Goal: Answer question/provide support: Share knowledge or assist other users

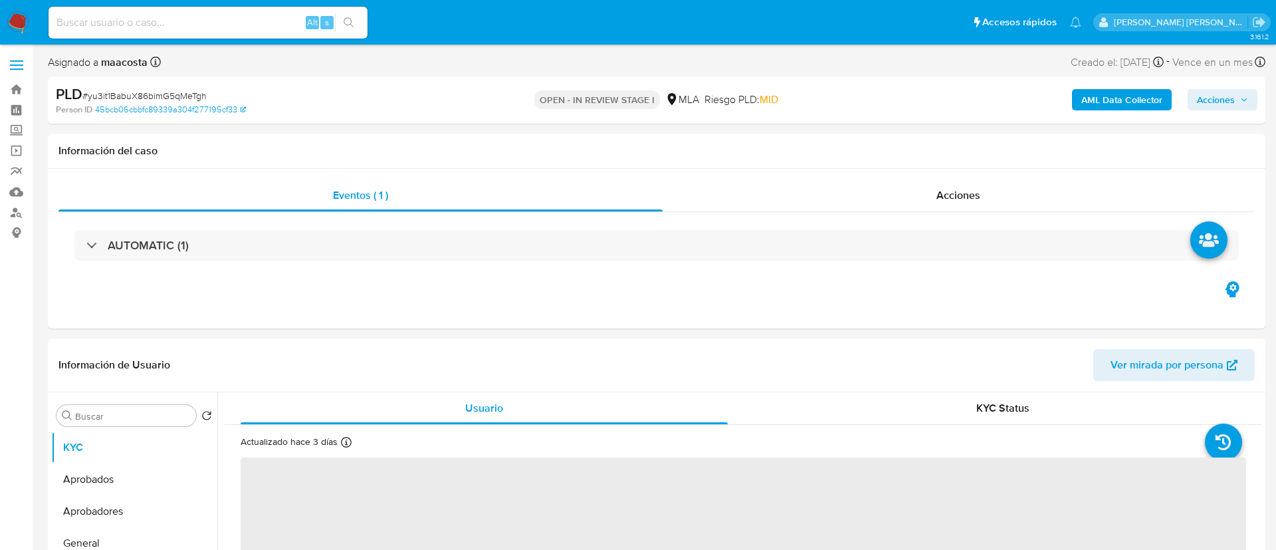
select select "10"
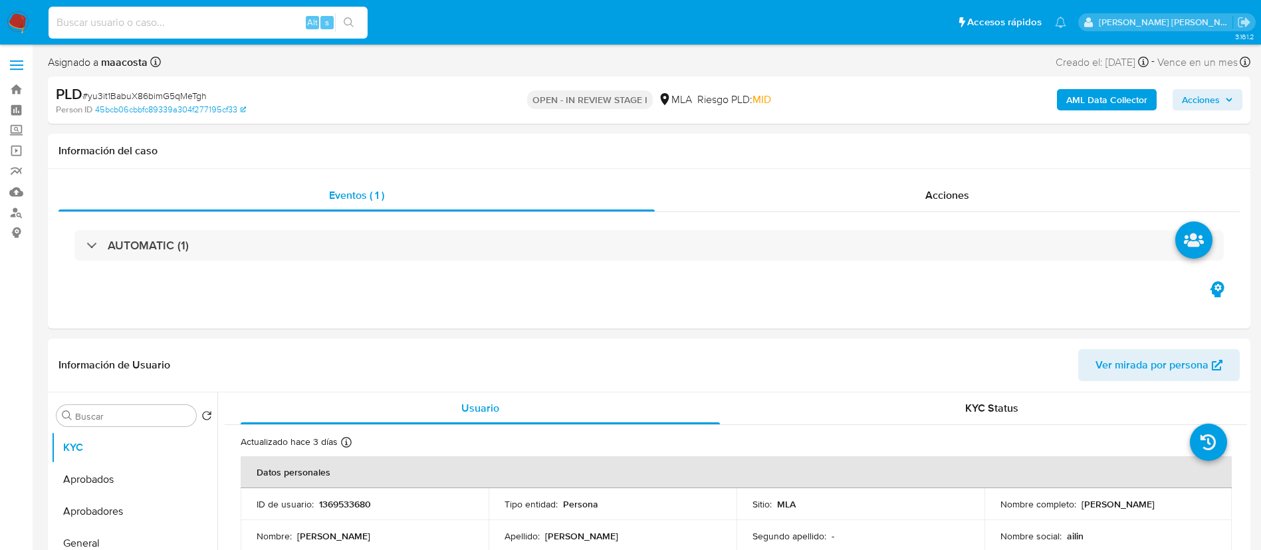
paste input "KvwAgimtcnUCEv5jaTiFQGVu"
click at [245, 21] on input "KvwAgimtcnUCEv5jaTiFQGVu" at bounding box center [208, 22] width 319 height 17
type input "KvwAgimtcnUCEv5jaTiFQGVu"
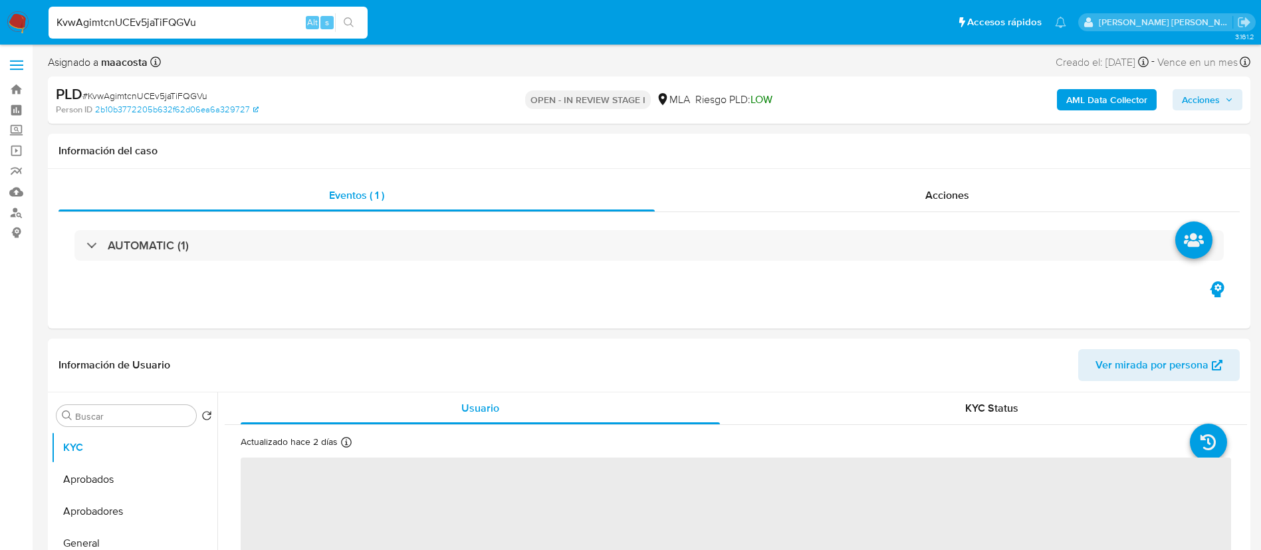
select select "10"
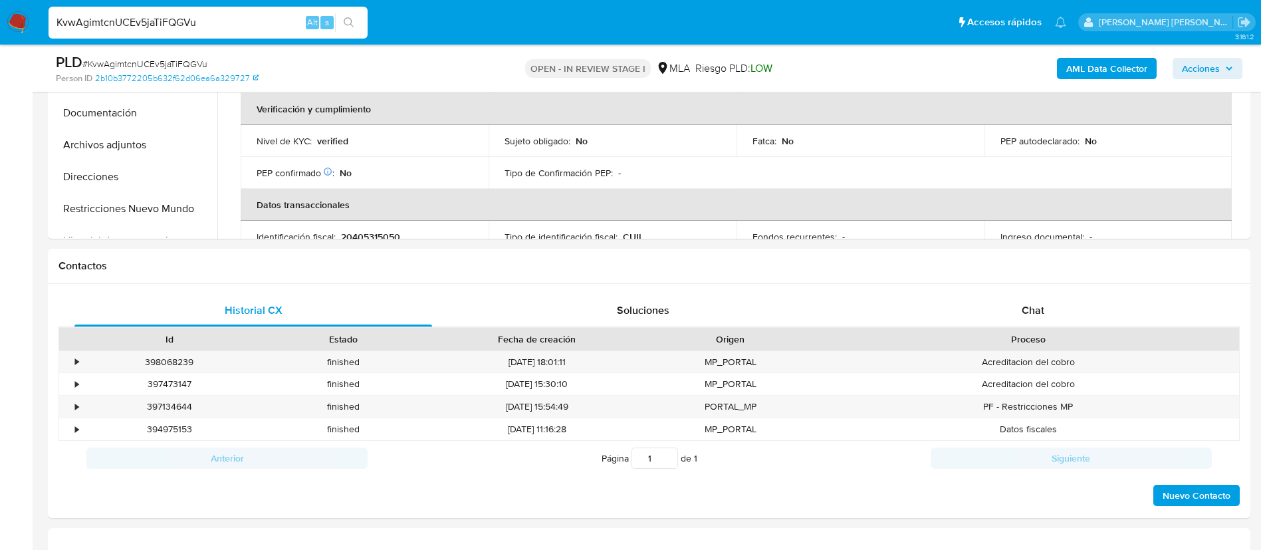
scroll to position [30, 0]
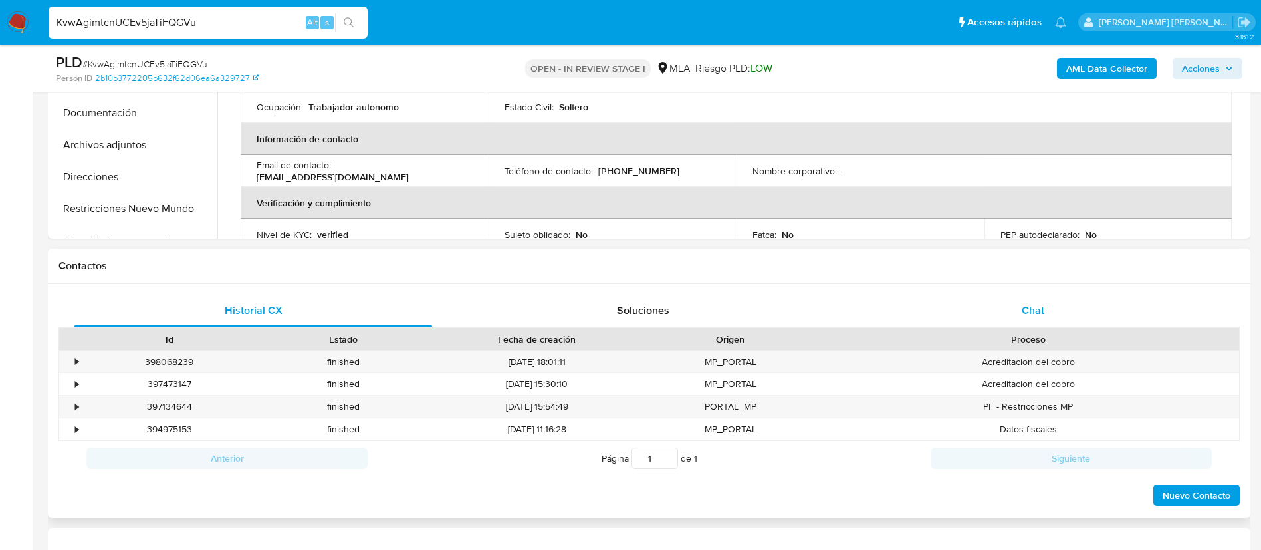
click at [1049, 302] on div "Chat" at bounding box center [1033, 310] width 358 height 32
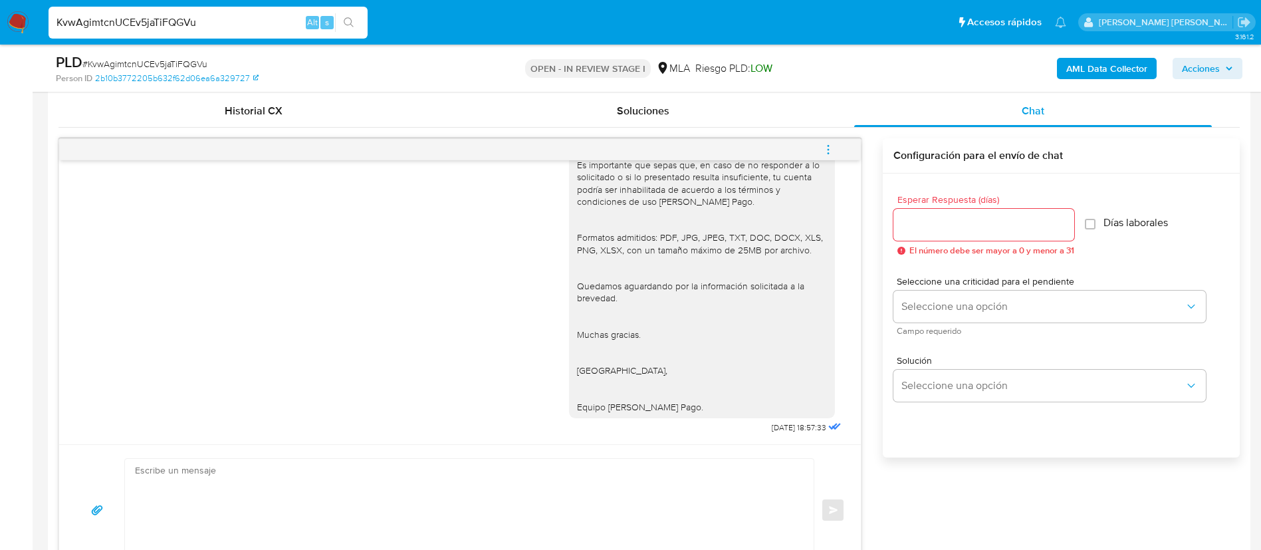
scroll to position [1390, 0]
click at [831, 148] on icon "menu-action" at bounding box center [828, 150] width 12 height 12
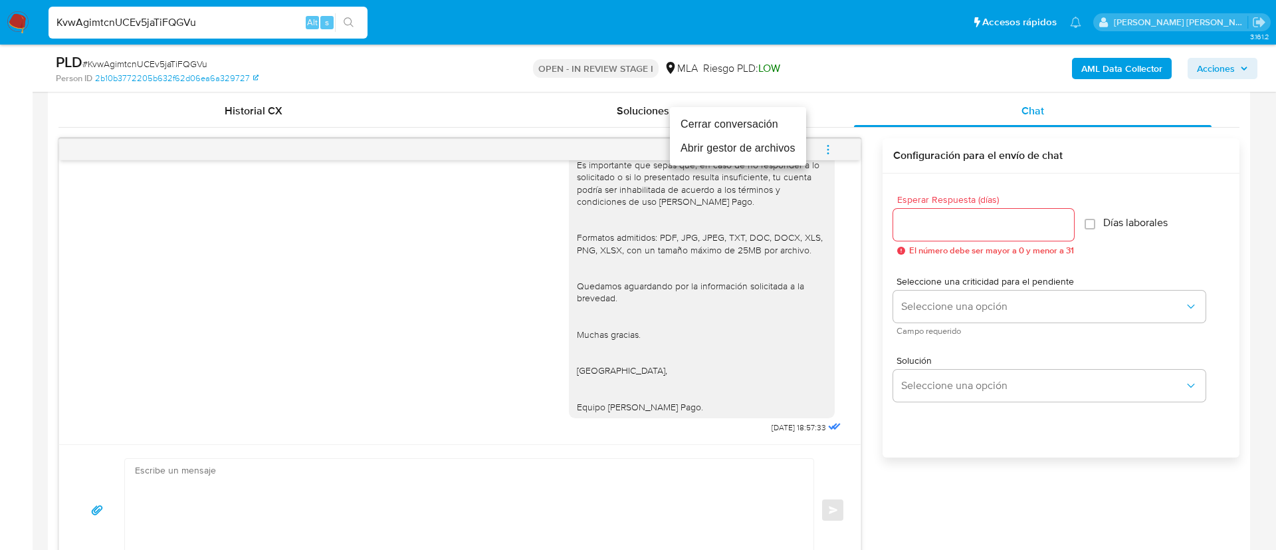
click at [721, 119] on li "Cerrar conversación" at bounding box center [738, 124] width 136 height 24
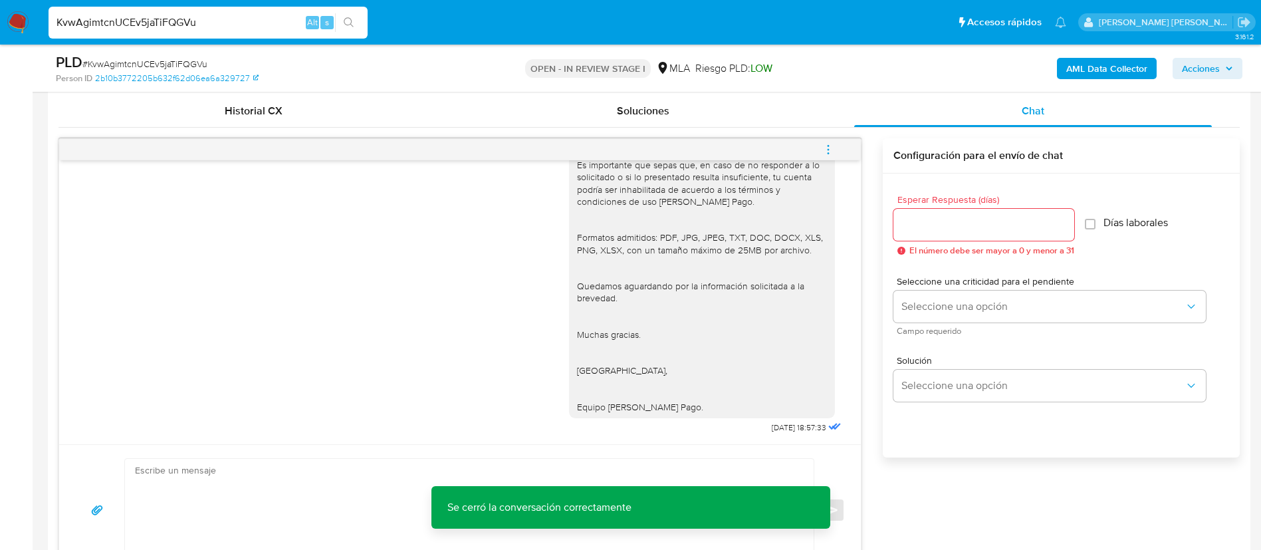
scroll to position [1464, 0]
drag, startPoint x: 734, startPoint y: 427, endPoint x: 780, endPoint y: 429, distance: 46.6
click at [780, 429] on div "Buenas tardes, Gracias por tu respuesta. En este caso, necesitamos que nos enví…" at bounding box center [706, 206] width 275 height 462
copy span "29/09/2025"
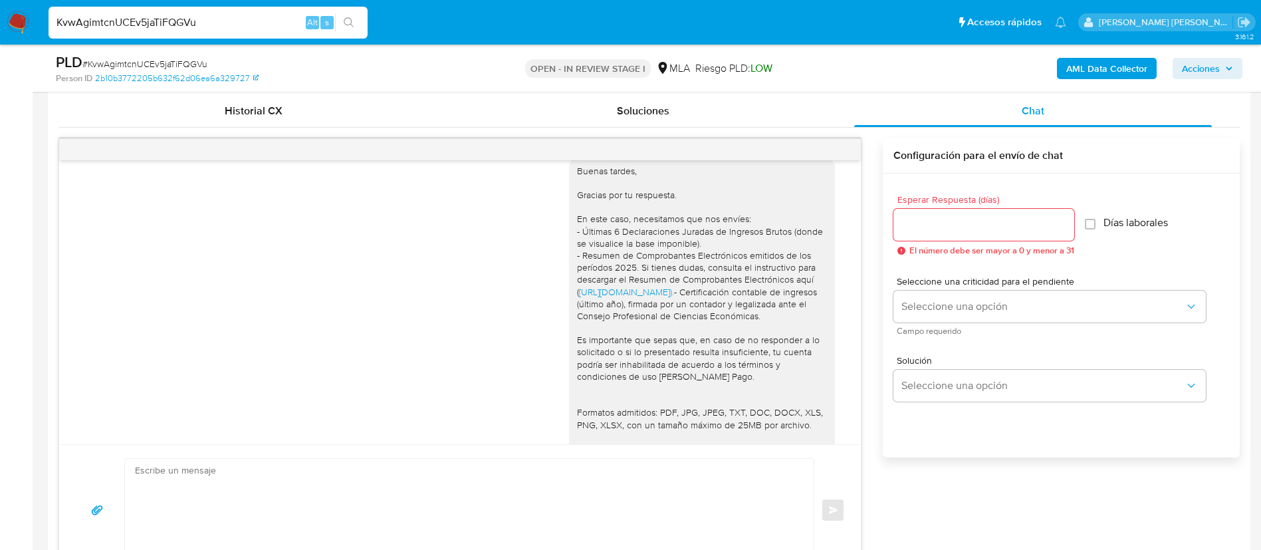
scroll to position [1190, 0]
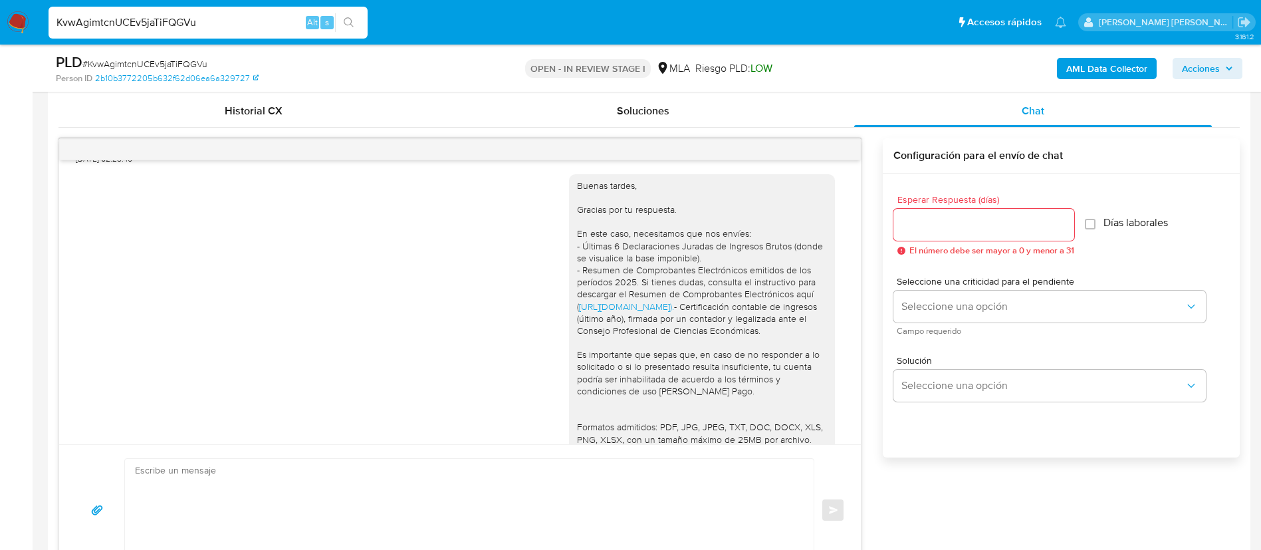
paste input "cKD2sNxSYWZcil6dbKKg72xY"
click at [209, 26] on input "cKD2sNxSYWZcil6dbKKg72xY" at bounding box center [208, 22] width 319 height 17
type input "cKD2sNxSYWZcil6dbKKg72xY"
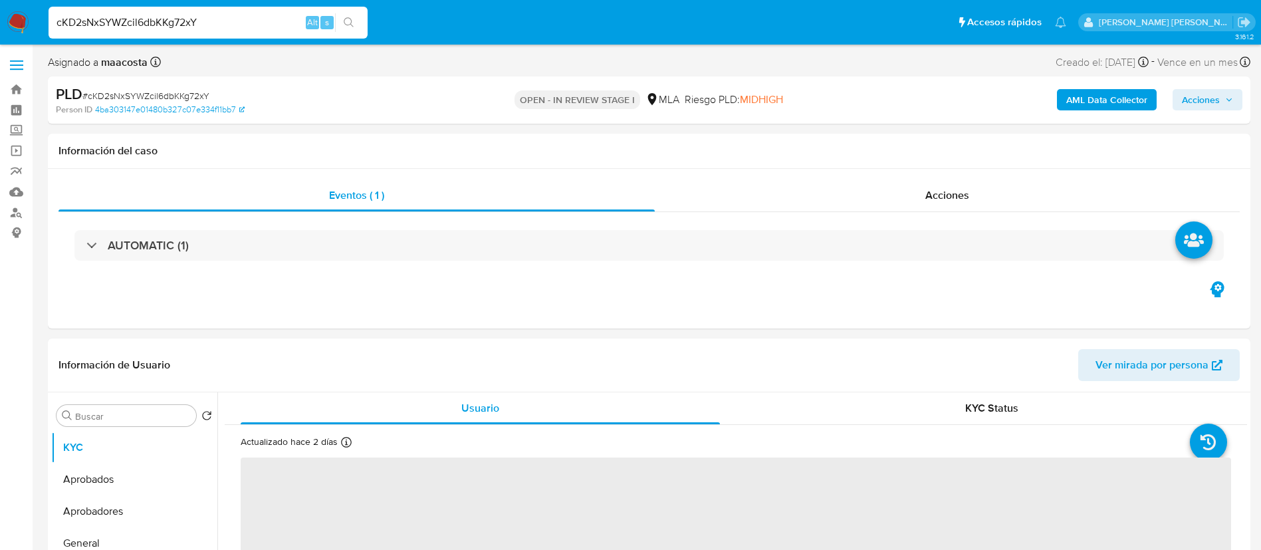
select select "10"
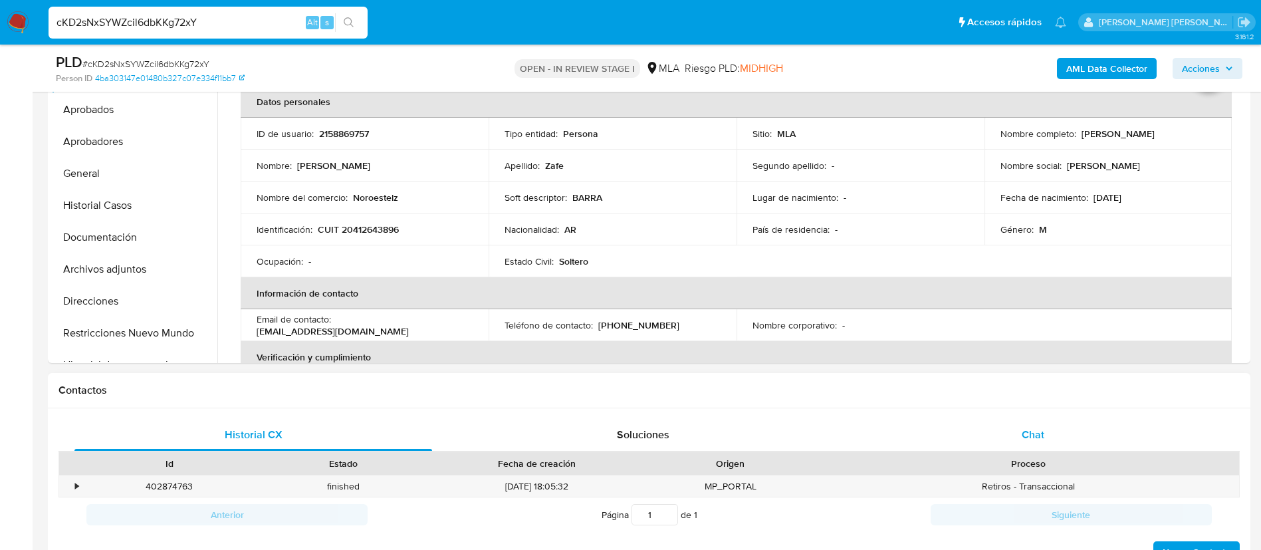
click at [1041, 434] on span "Chat" at bounding box center [1032, 434] width 23 height 15
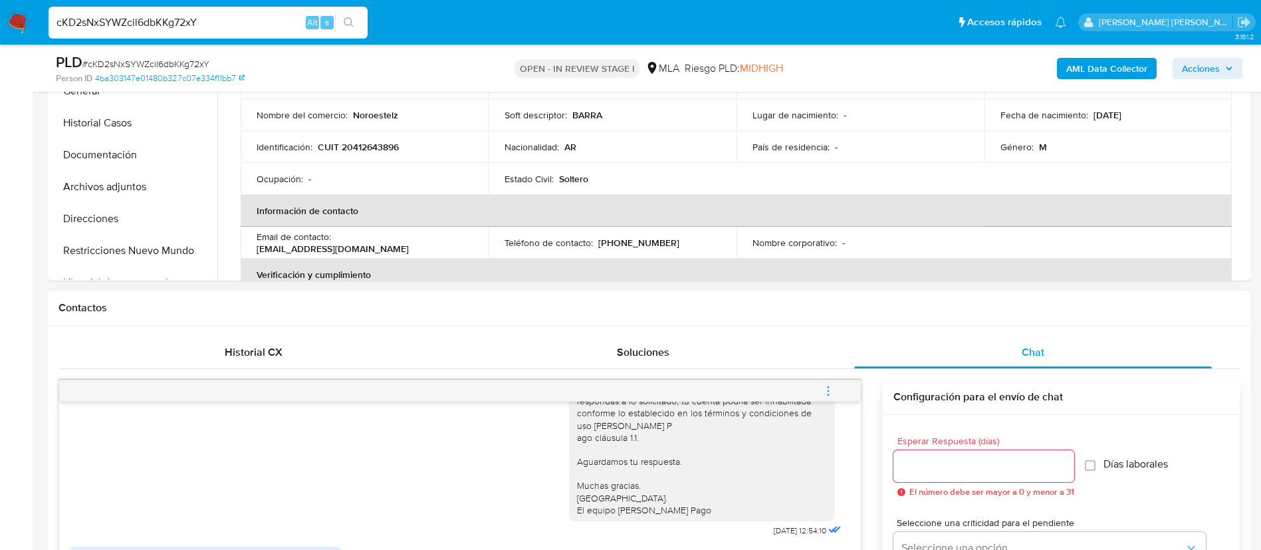
scroll to position [344, 0]
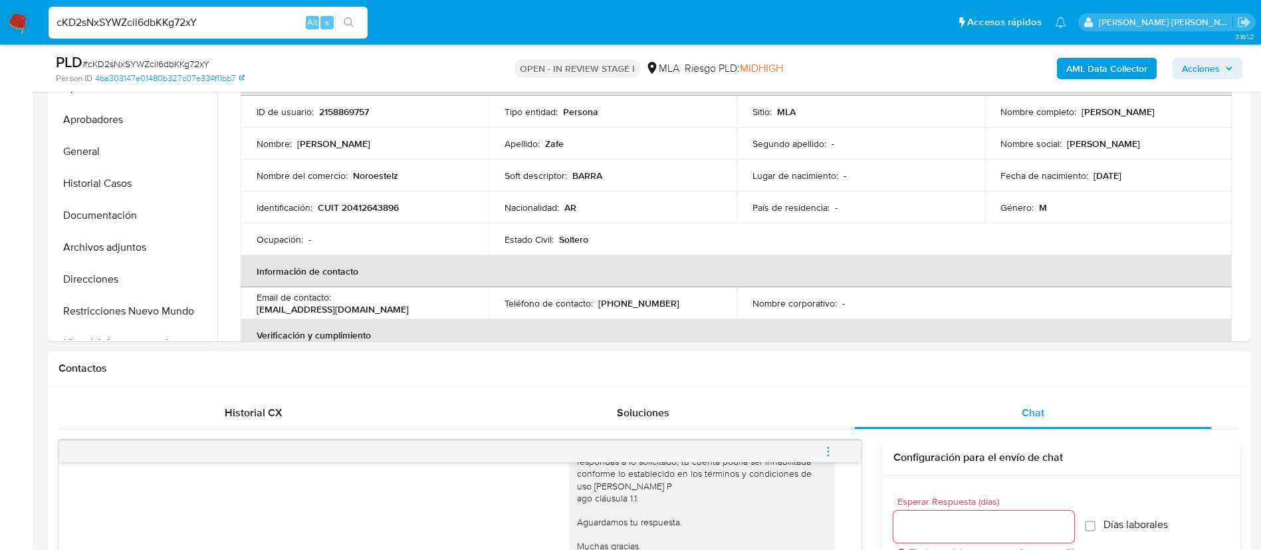
paste input "H2oPZAf62sKjXNlqHbafwoTZ"
click at [269, 21] on input "H2oPZAf62sKjXNlqHbafwoTZ" at bounding box center [208, 22] width 319 height 17
type input "H2oPZAf62sKjXNlqHbafwoTZ"
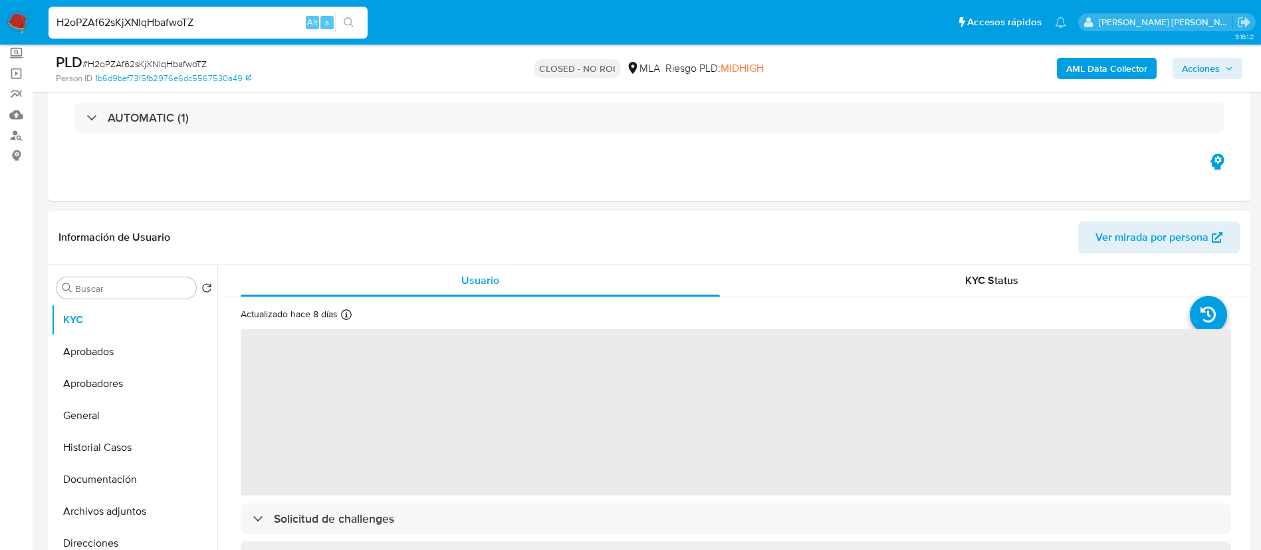
scroll to position [78, 0]
select select "10"
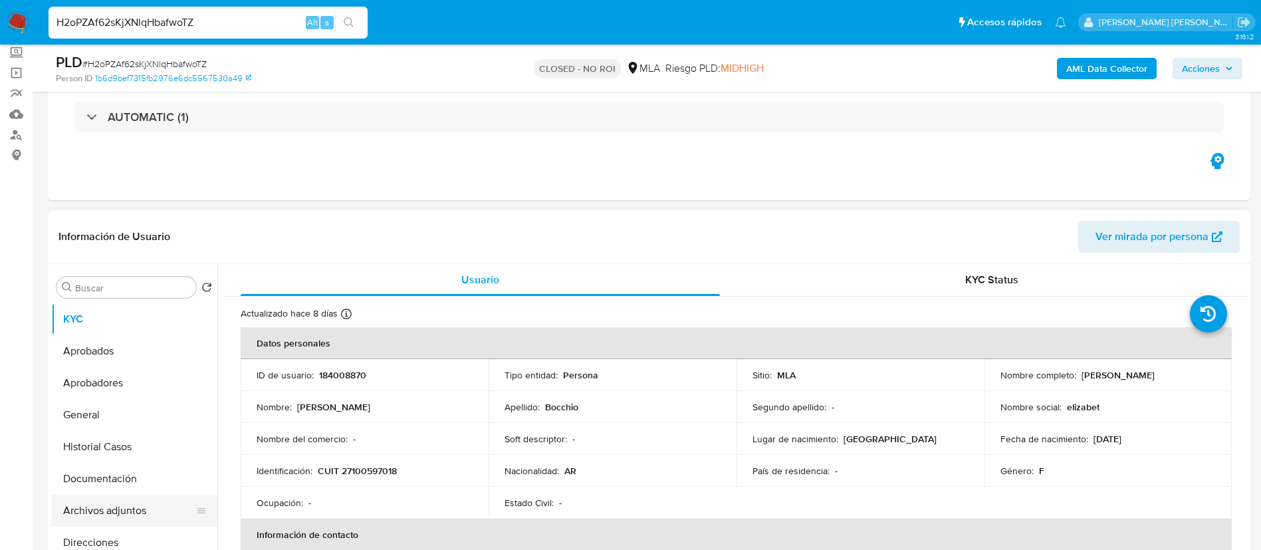
click at [120, 512] on button "Archivos adjuntos" at bounding box center [129, 510] width 156 height 32
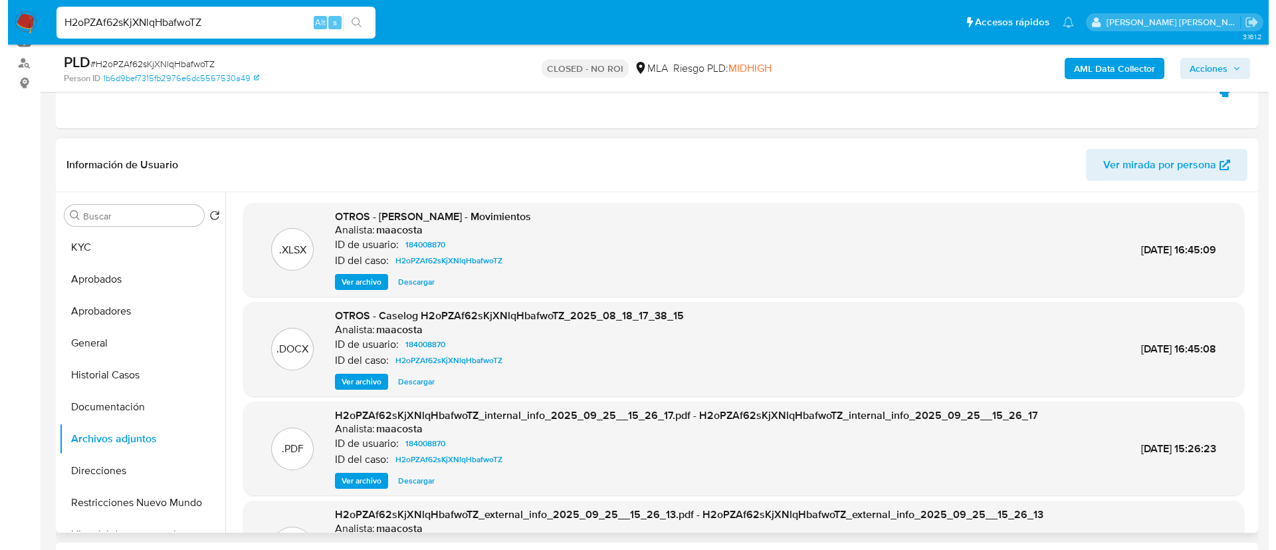
scroll to position [13, 0]
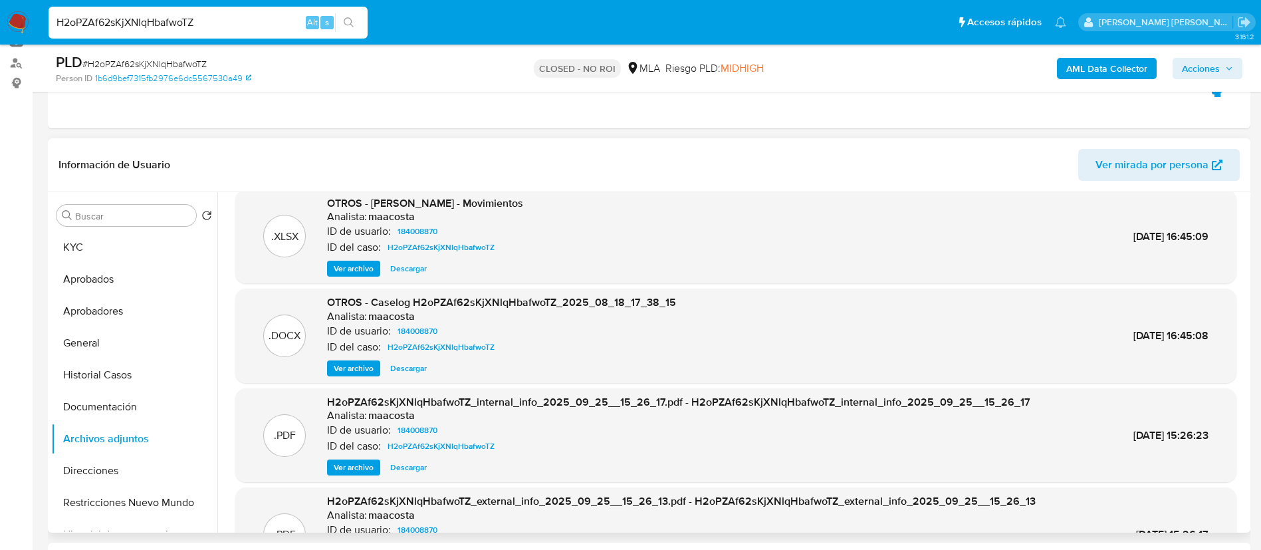
click at [350, 415] on p "Analista:" at bounding box center [347, 415] width 40 height 13
drag, startPoint x: 415, startPoint y: 306, endPoint x: 552, endPoint y: 300, distance: 136.4
click at [552, 300] on span "OTROS - Caselog H2oPZAf62sKjXNlqHbafwoTZ_2025_08_18_17_38_15" at bounding box center [501, 301] width 349 height 15
copy span "H2oPZAf62sKjXNlqHbafwoTZ"
click at [352, 368] on span "Ver archivo" at bounding box center [354, 368] width 40 height 13
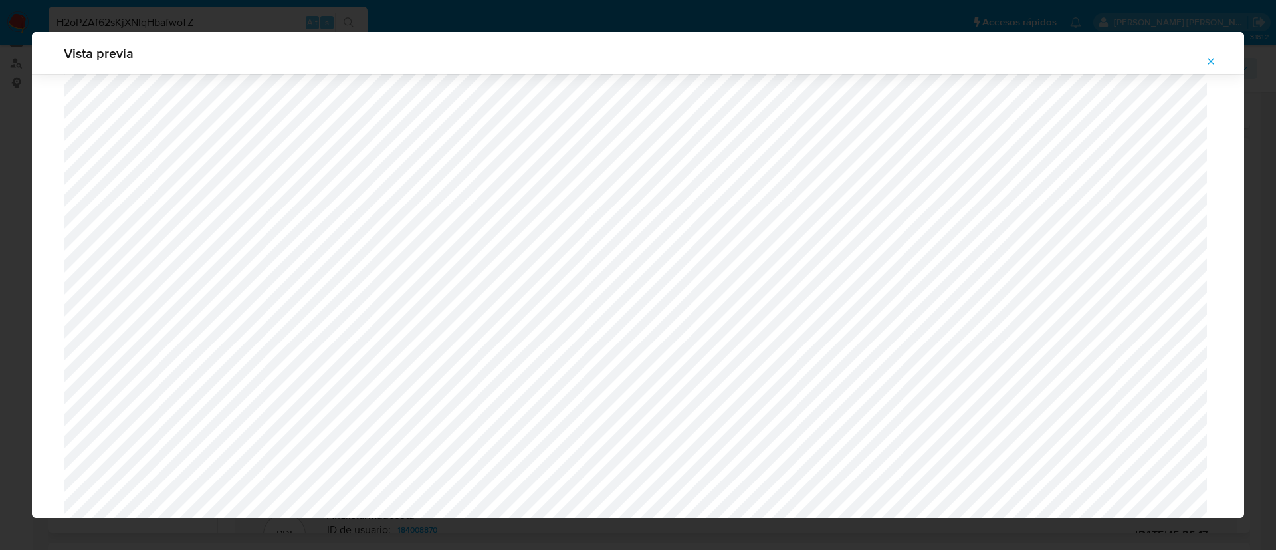
scroll to position [1263, 0]
click at [1216, 51] on button "Attachment preview" at bounding box center [1210, 61] width 29 height 21
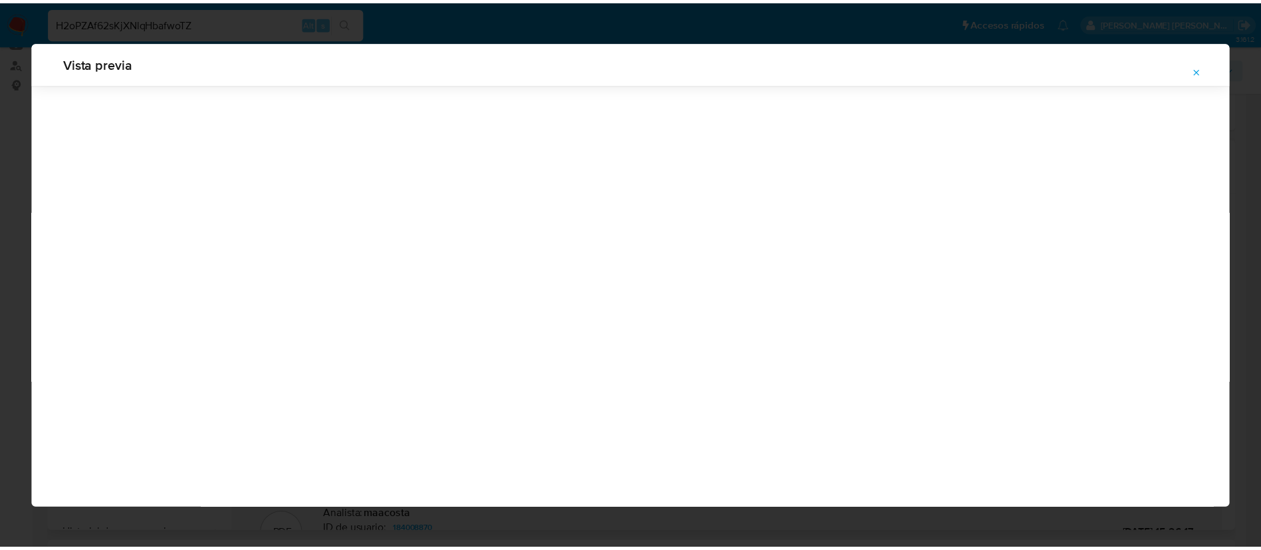
scroll to position [0, 0]
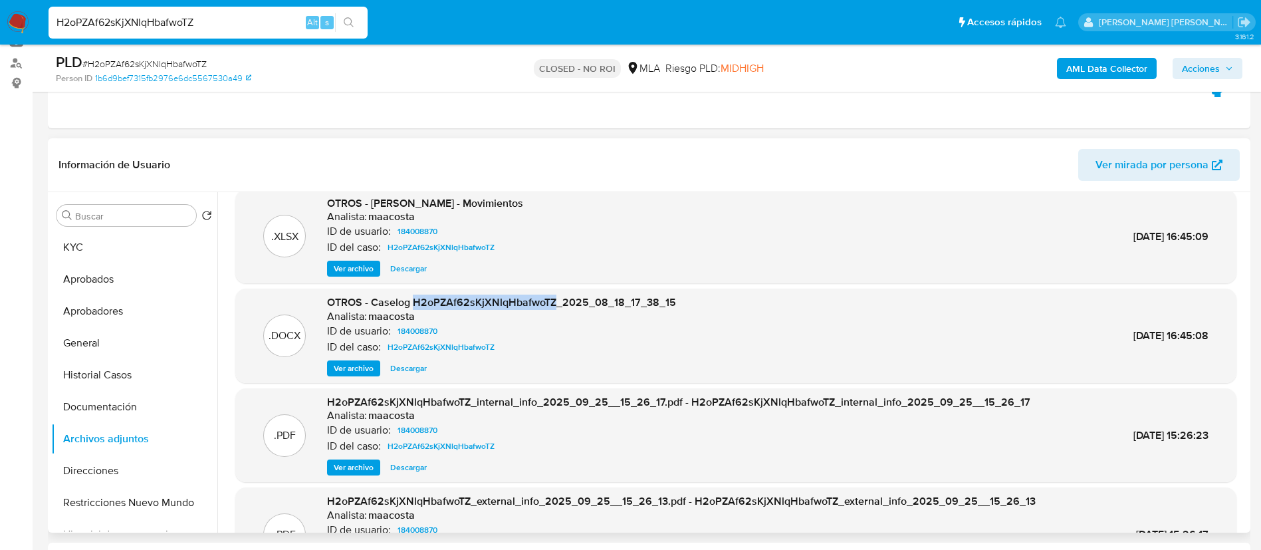
click at [419, 362] on span "Descargar" at bounding box center [408, 368] width 37 height 13
click at [238, 15] on input "H2oPZAf62sKjXNlqHbafwoTZ" at bounding box center [208, 22] width 319 height 17
paste input "cKD2sNxSYWZcil6dbKKg72xY"
type input "cKD2sNxSYWZcil6dbKKg72xY"
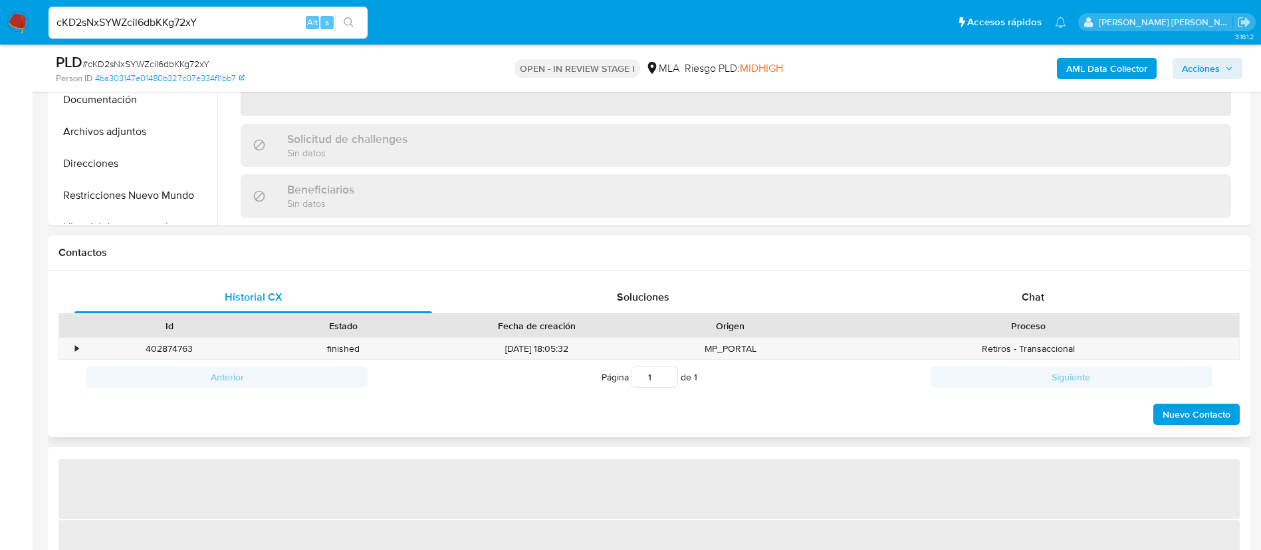
scroll to position [467, 0]
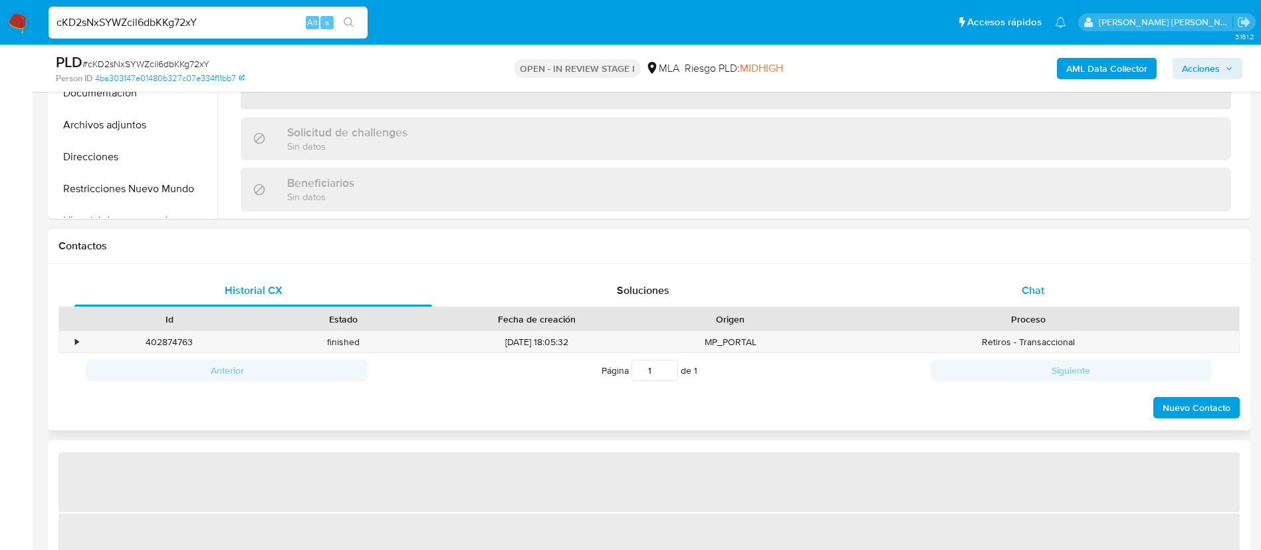
select select "10"
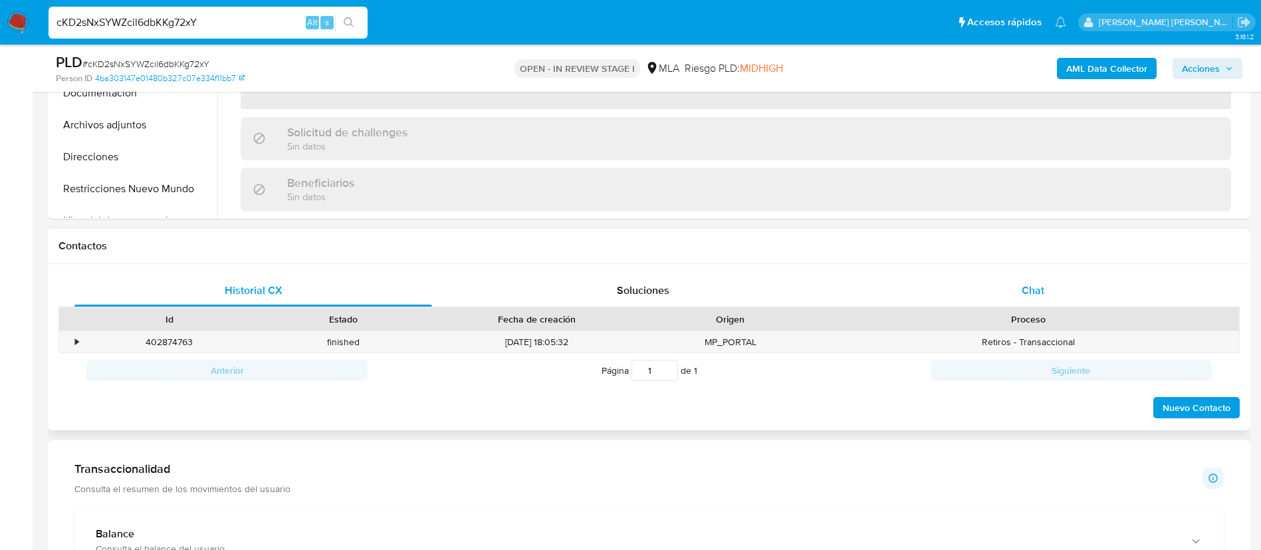
click at [1013, 278] on div "Chat" at bounding box center [1033, 290] width 358 height 32
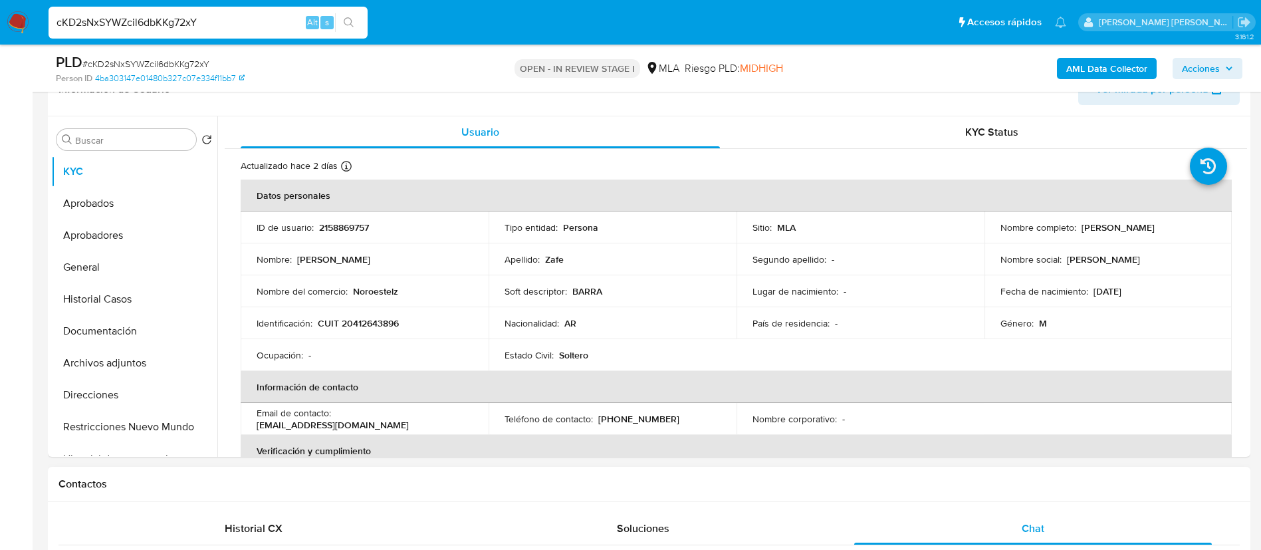
scroll to position [229, 0]
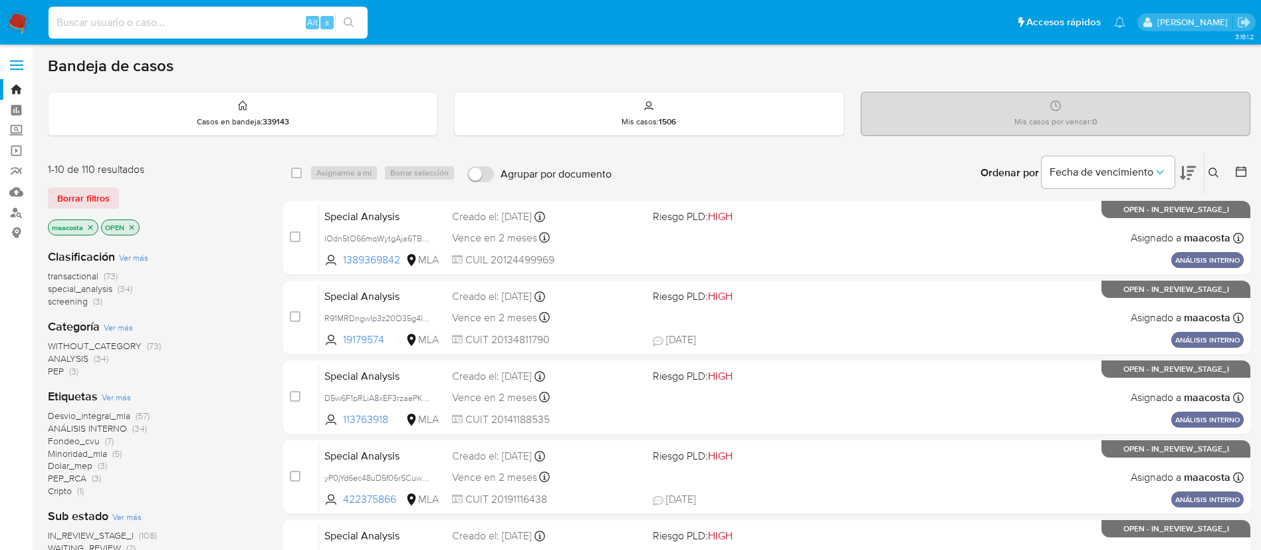
click at [245, 21] on input at bounding box center [208, 22] width 319 height 17
paste input "pwHDZcDyuyGlKkcPH1WVOuFl"
type input "pwHDZcDyuyGlKkcPH1WVOuFl"
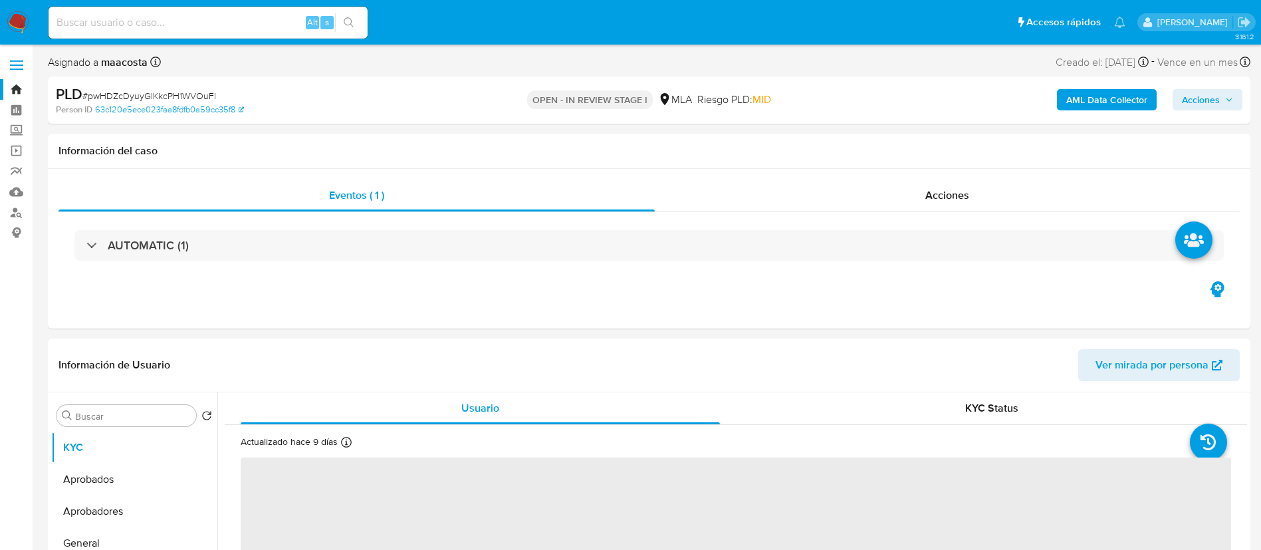
select select "10"
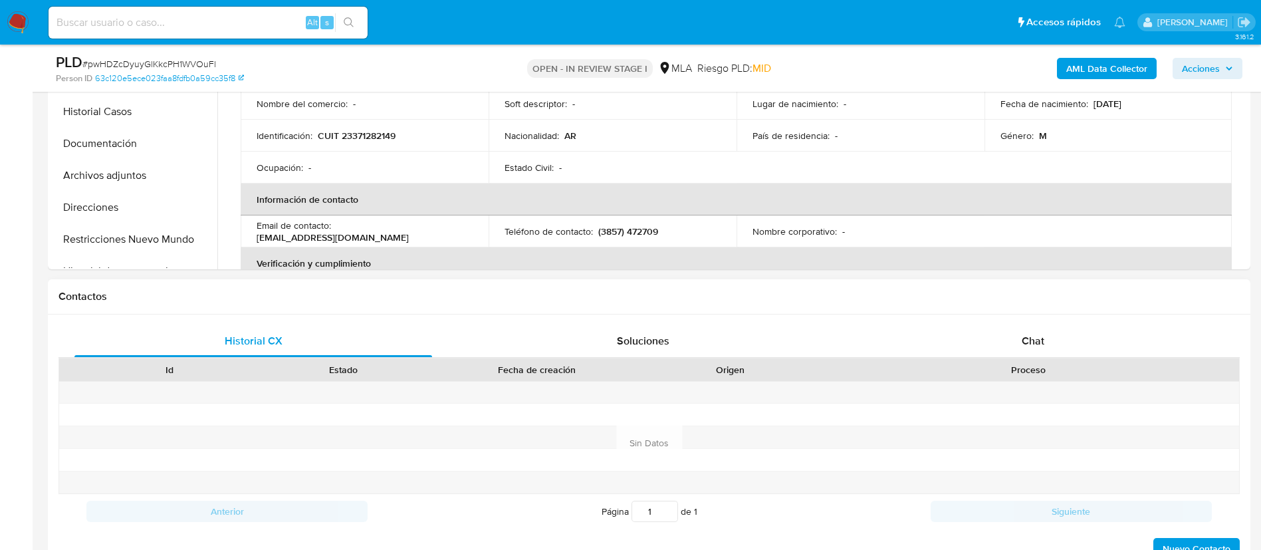
scroll to position [426, 0]
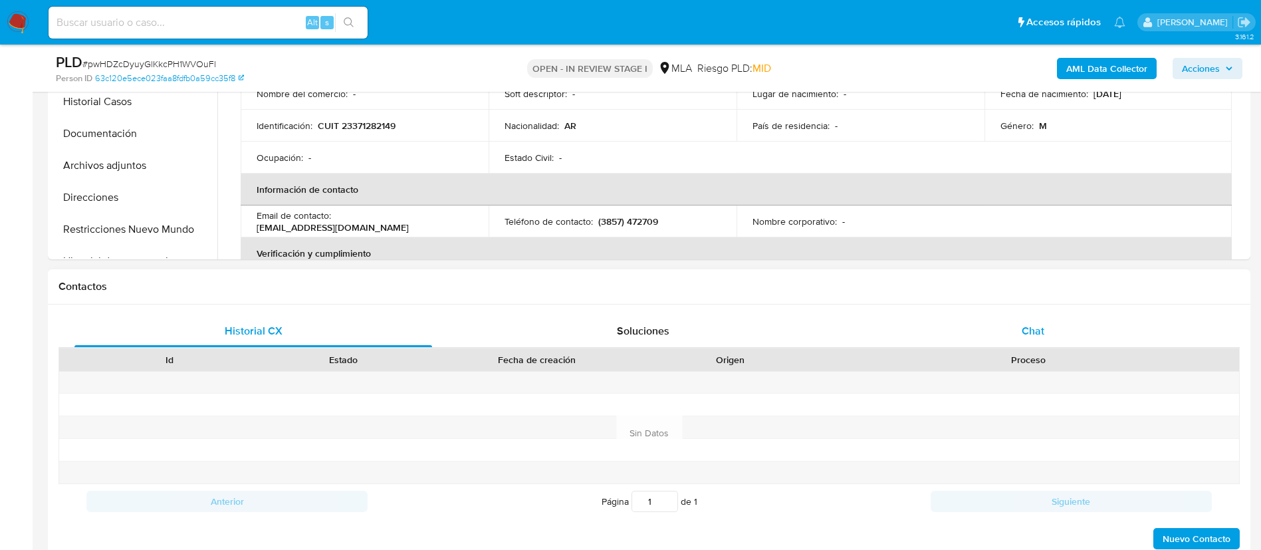
click at [1035, 338] on div "Chat" at bounding box center [1033, 331] width 358 height 32
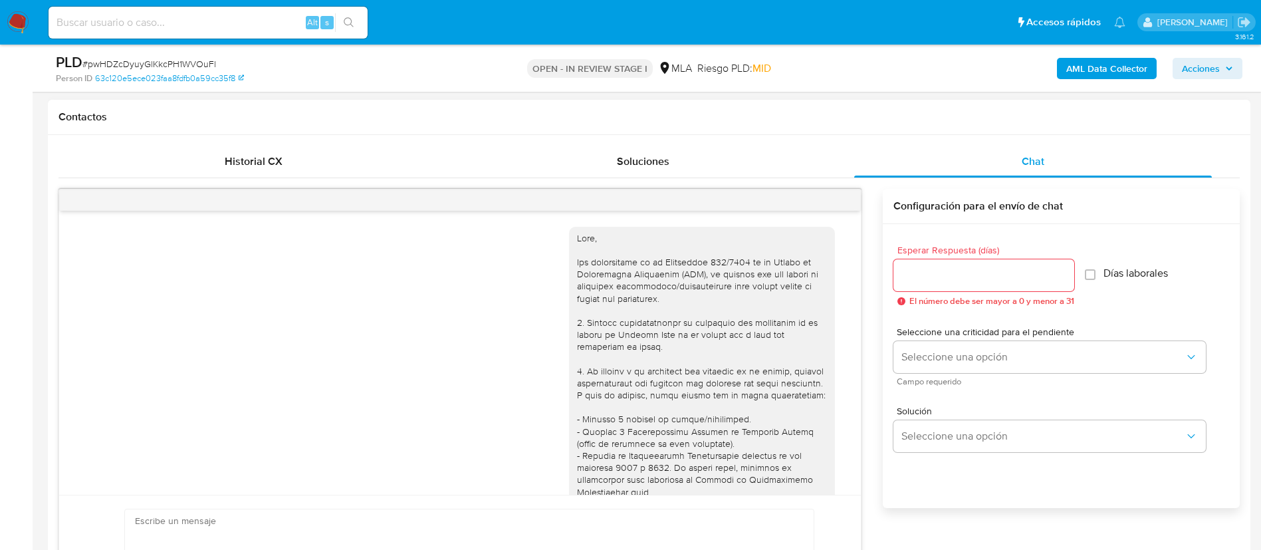
scroll to position [1077, 0]
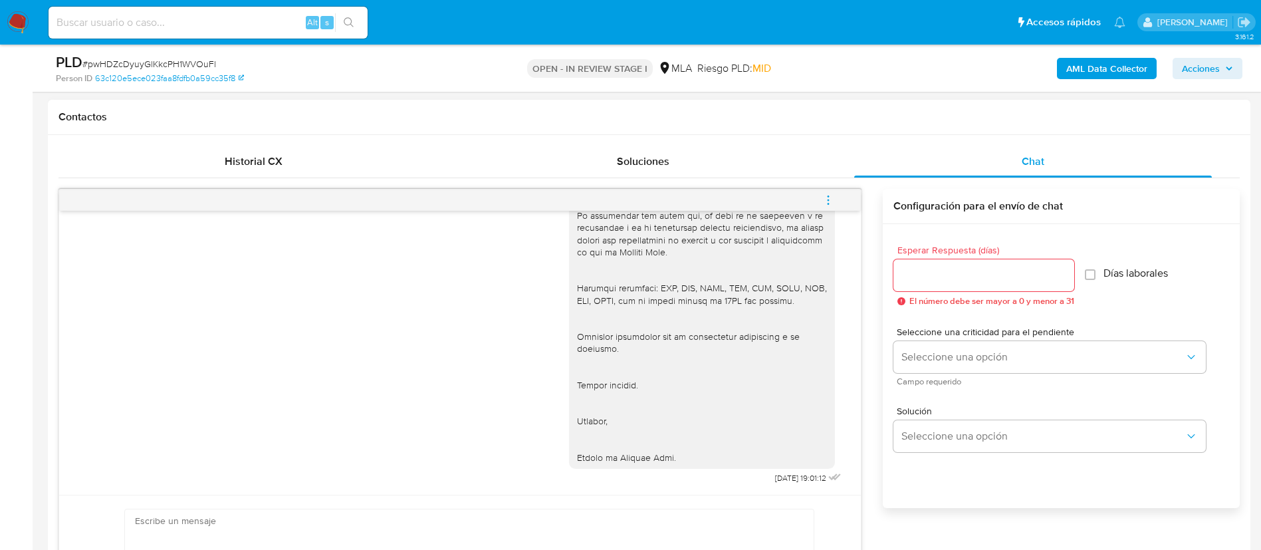
click at [825, 202] on icon "menu-action" at bounding box center [828, 200] width 12 height 12
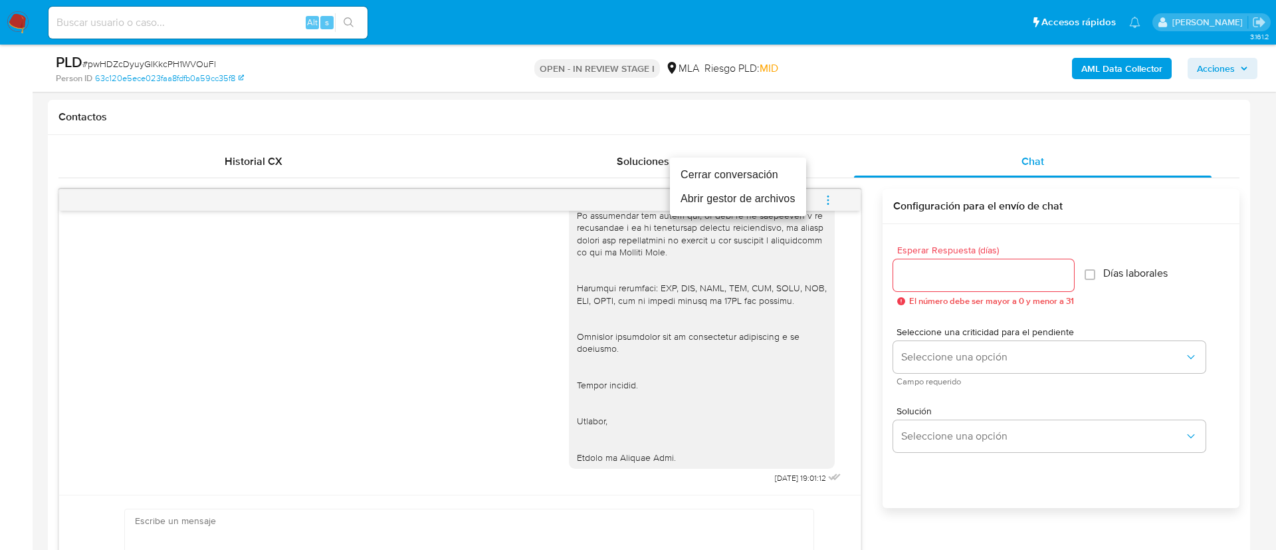
click at [756, 169] on li "Cerrar conversación" at bounding box center [738, 175] width 136 height 24
